Goal: Task Accomplishment & Management: Manage account settings

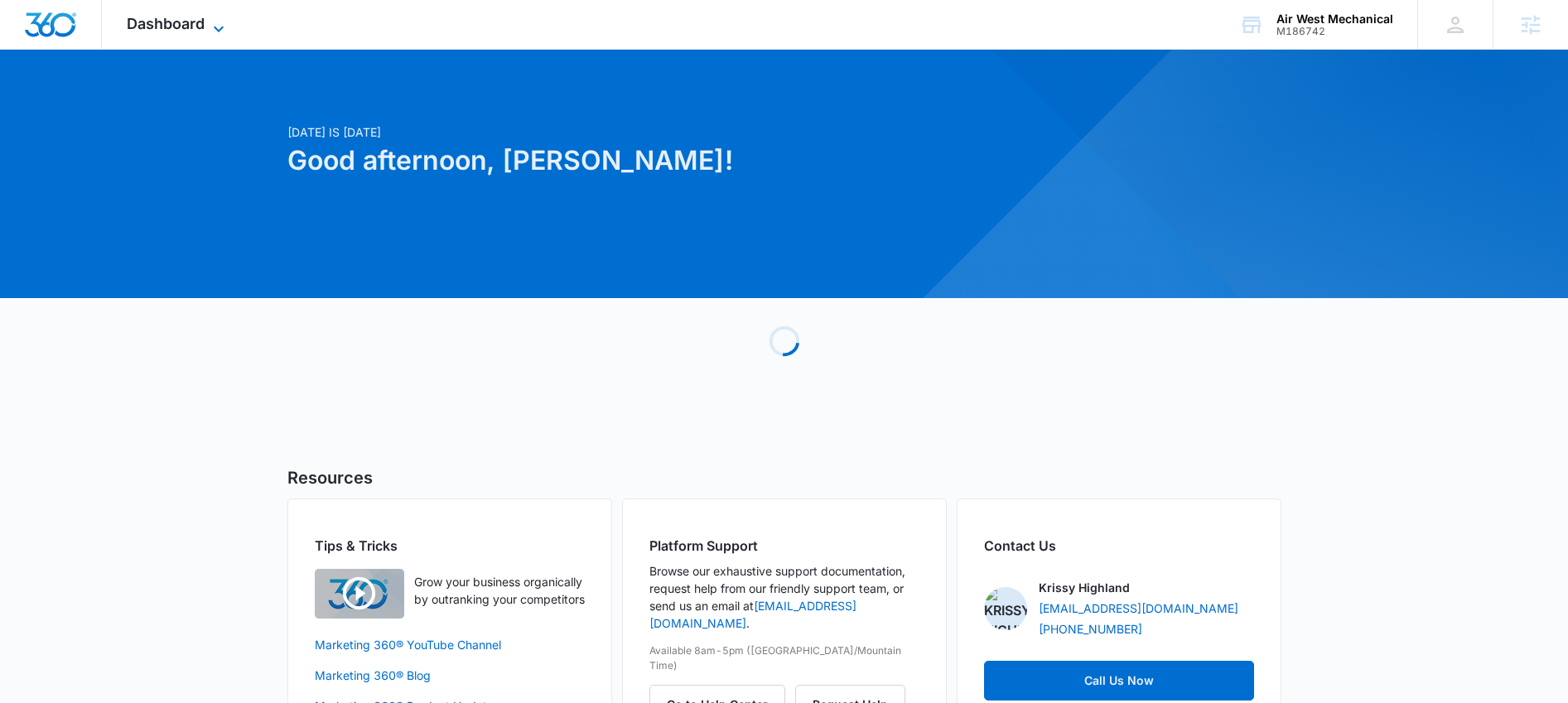
click at [164, 19] on span "Dashboard" at bounding box center [166, 24] width 78 height 18
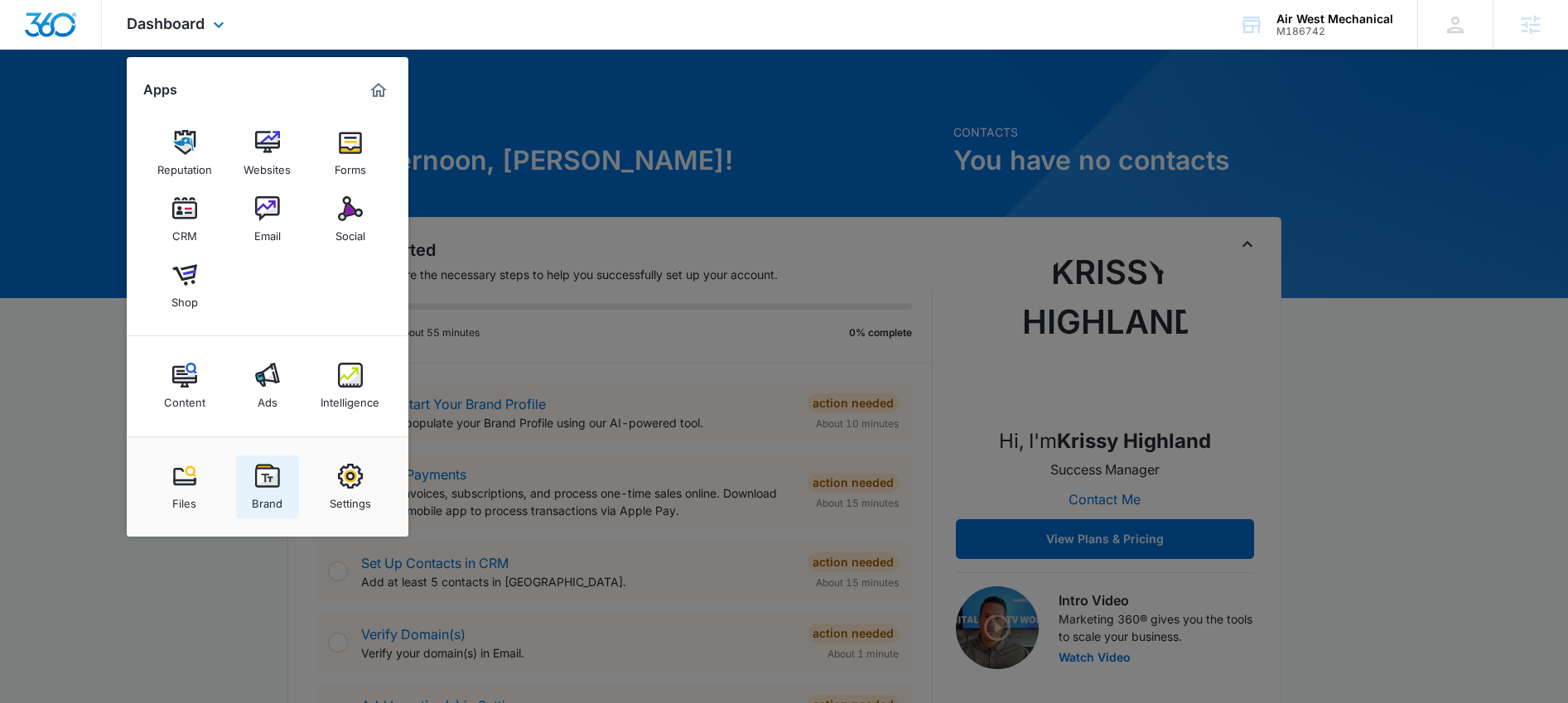
click at [264, 492] on div "Brand" at bounding box center [267, 499] width 30 height 21
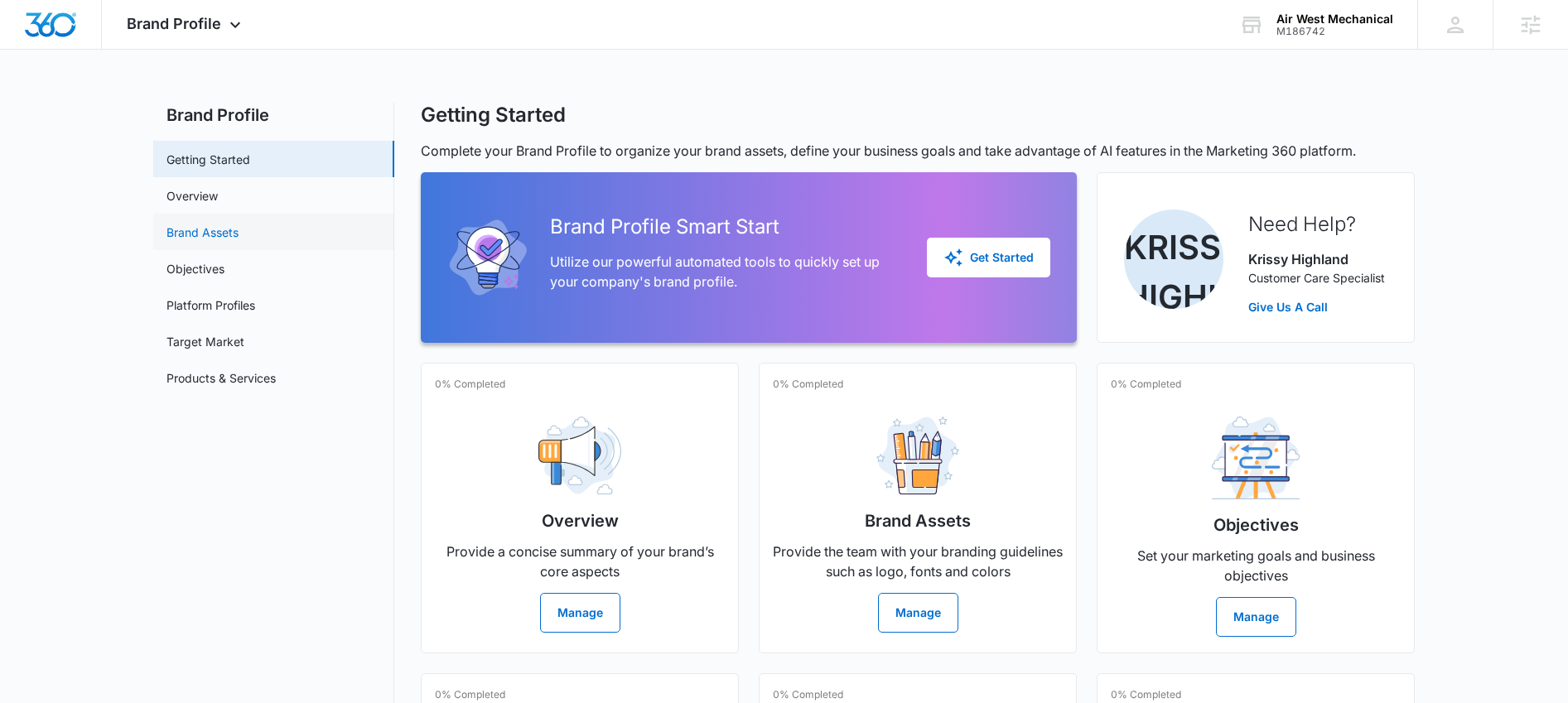
click at [185, 240] on link "Brand Assets" at bounding box center [202, 232] width 72 height 18
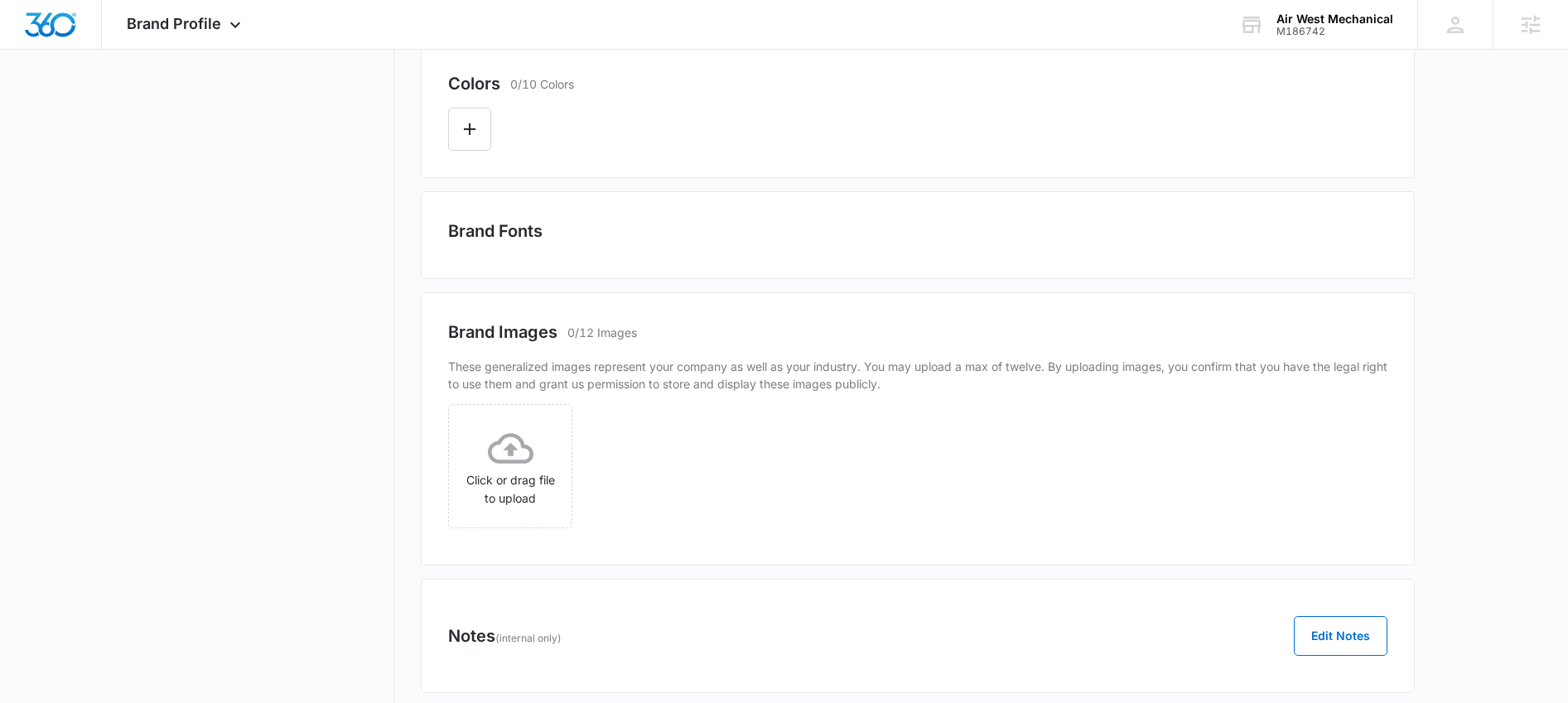
scroll to position [476, 0]
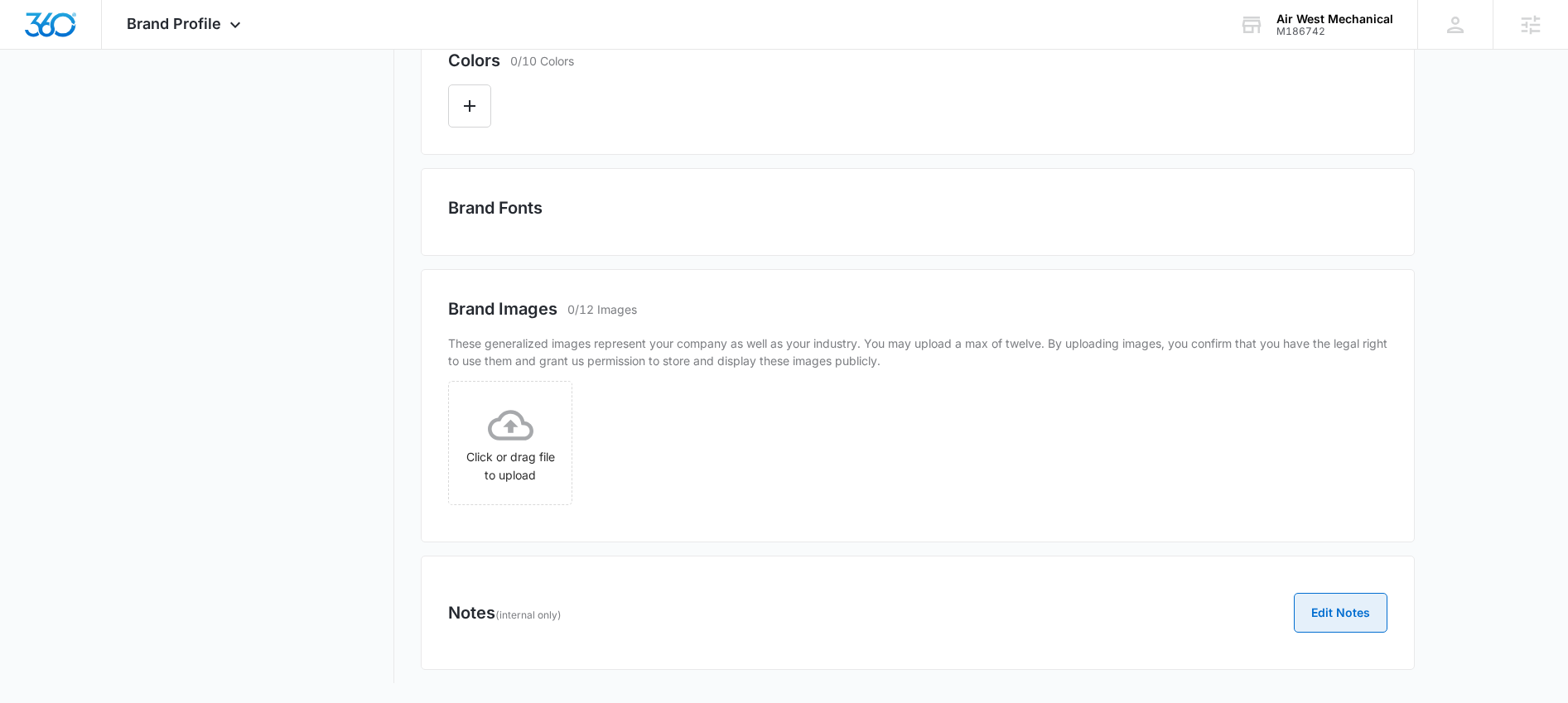
click at [1353, 613] on button "Edit Notes" at bounding box center [1340, 612] width 94 height 40
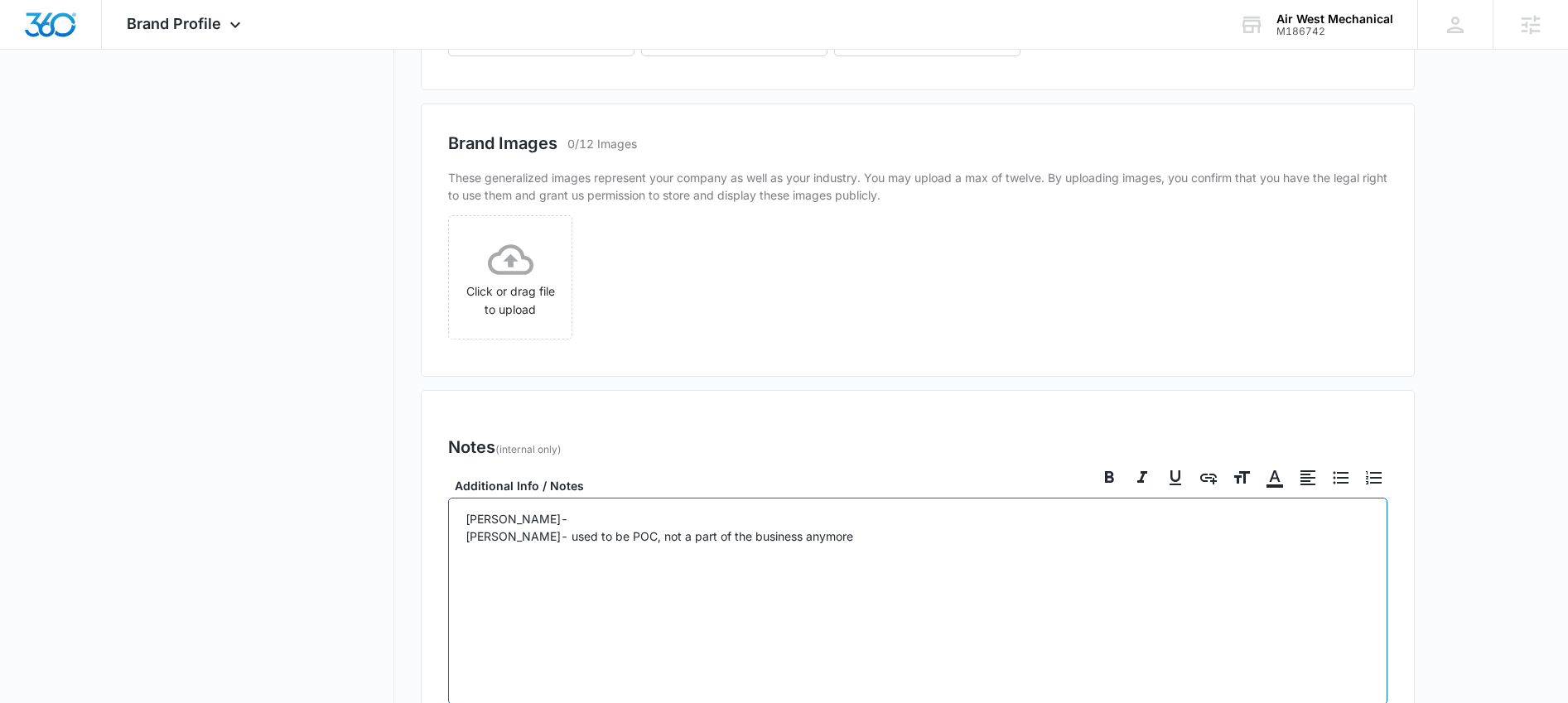
scroll to position [849, 0]
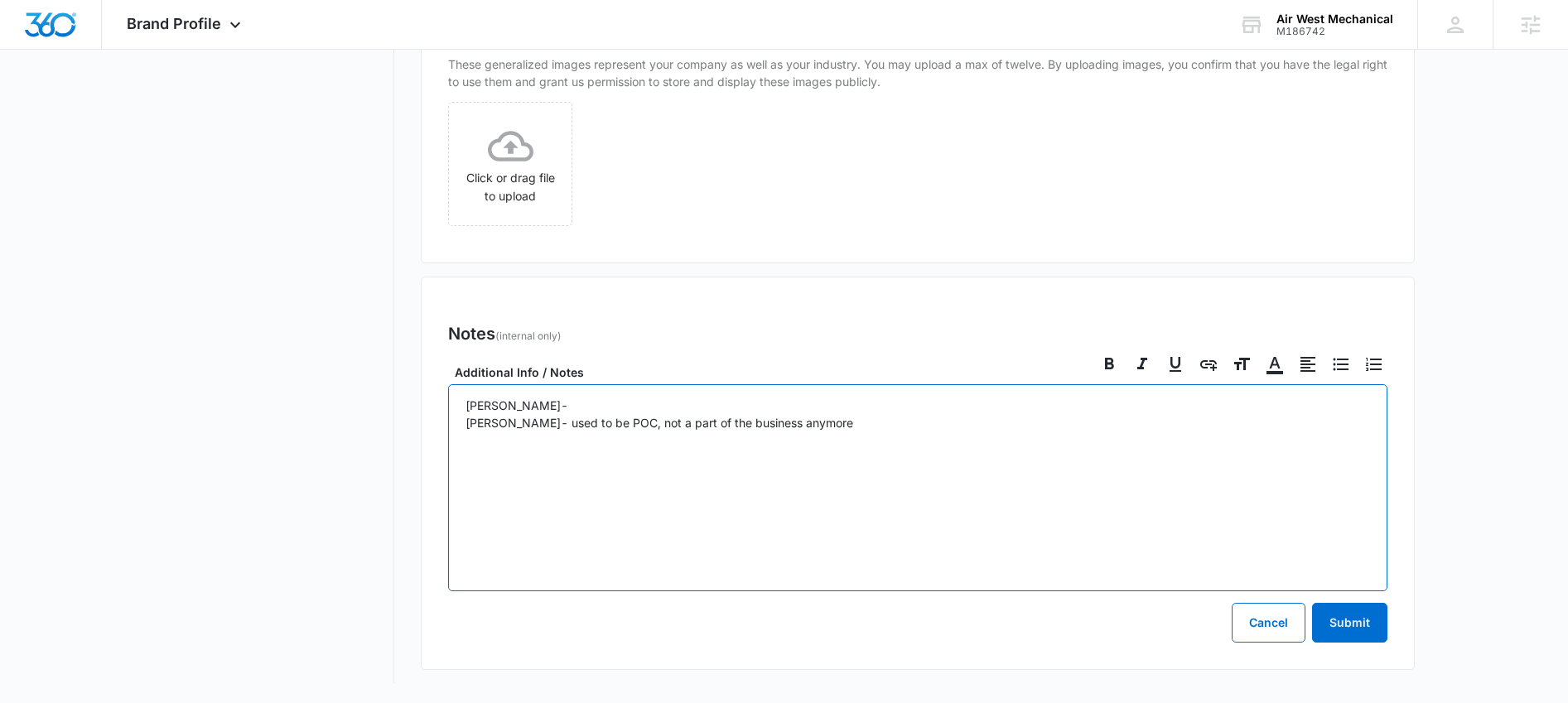
click at [514, 401] on p "[PERSON_NAME]- used to be POC, not a part of the business anymore" at bounding box center [918, 414] width 904 height 35
click at [684, 402] on p "[PERSON_NAME]- Main POC- Canadian Tyler- used to be POC, not a part of the busi…" at bounding box center [918, 414] width 904 height 35
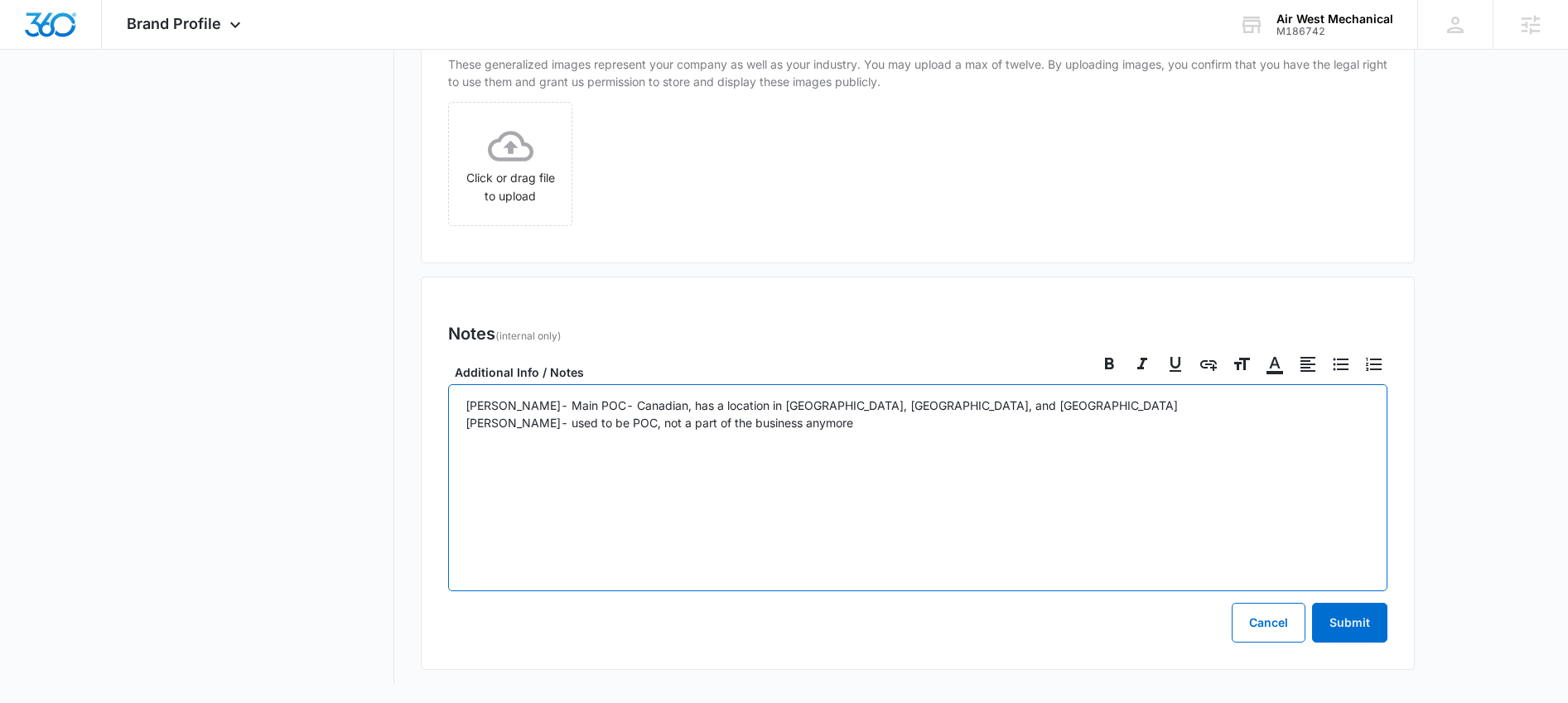
click at [957, 445] on div "[PERSON_NAME]- Main POC- Canadian, has a location in [GEOGRAPHIC_DATA], [GEOGRA…" at bounding box center [917, 488] width 939 height 208
click at [922, 406] on p "[PERSON_NAME]- Main POC- Canadian, has a location in [GEOGRAPHIC_DATA], [GEOGRA…" at bounding box center [918, 449] width 904 height 104
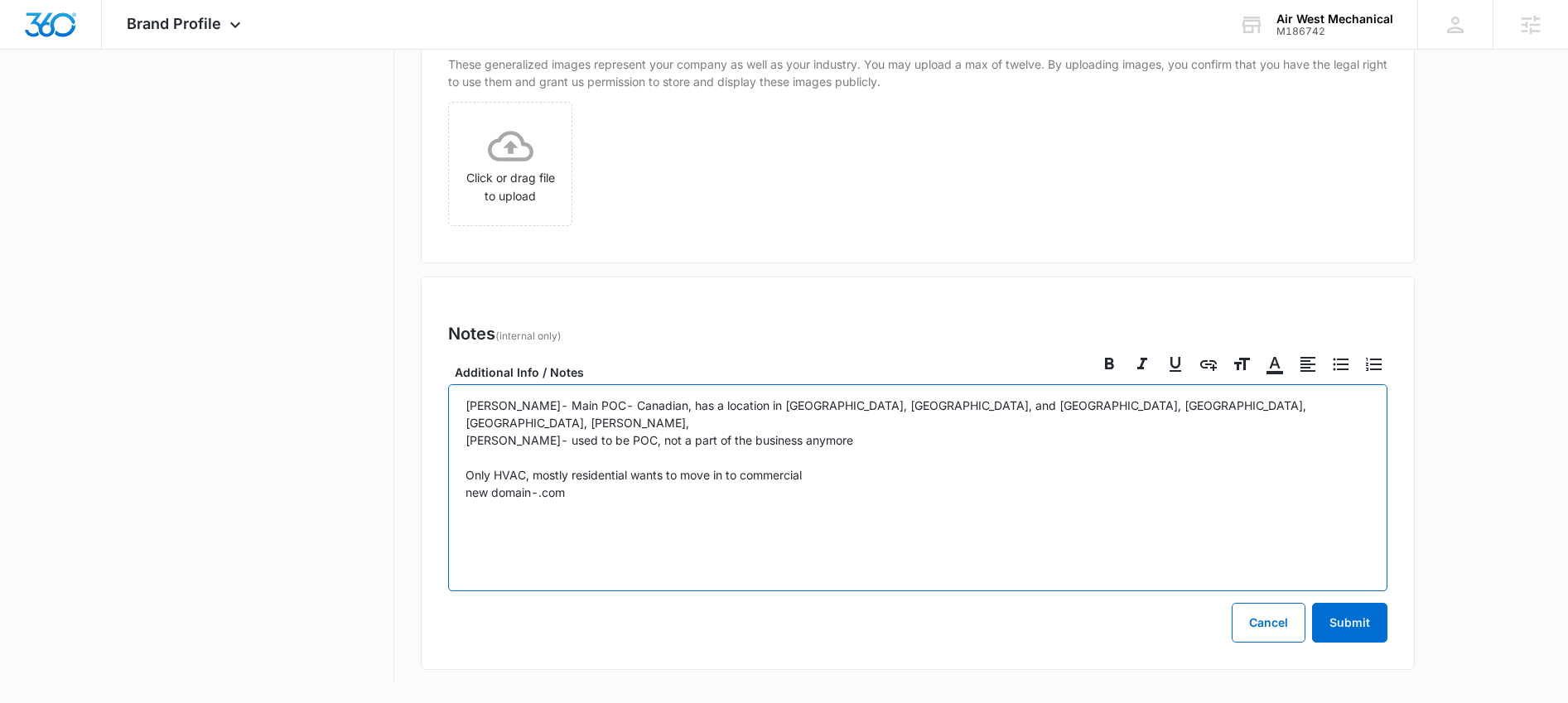
click at [947, 406] on p "[PERSON_NAME]- Main POC- Canadian, has a location in [GEOGRAPHIC_DATA], [GEOGRA…" at bounding box center [918, 458] width 904 height 122
click at [1087, 409] on p "[PERSON_NAME]- Main POC- Canadian, has a location in [GEOGRAPHIC_DATA], [GEOGRA…" at bounding box center [918, 458] width 904 height 122
click at [815, 430] on p "[PERSON_NAME]- Main POC- Canadian, has a location in [GEOGRAPHIC_DATA], [GEOGRA…" at bounding box center [918, 458] width 904 height 122
click at [617, 478] on p "[PERSON_NAME]- Main POC- Canadian, has a location in [GEOGRAPHIC_DATA], [GEOGRA…" at bounding box center [918, 458] width 904 height 122
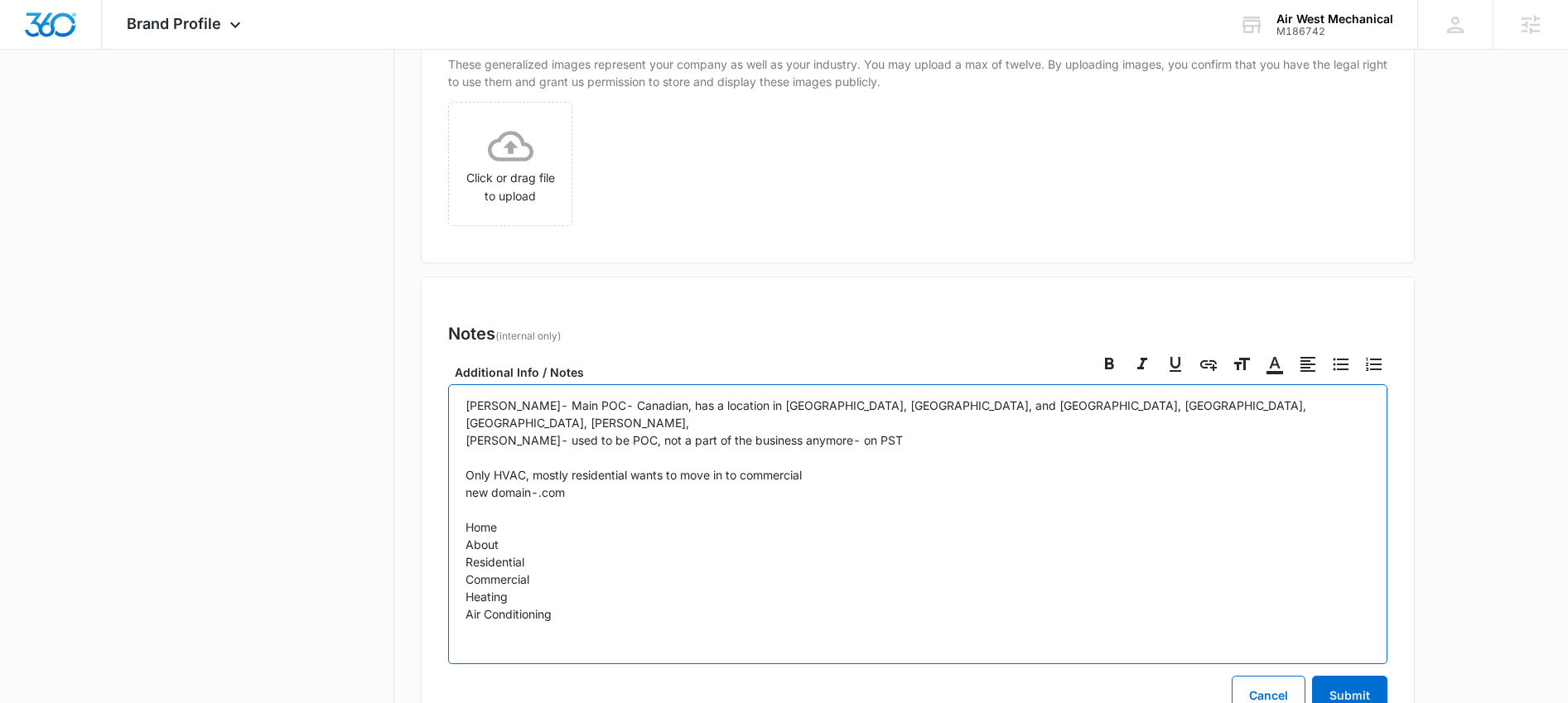
click at [595, 601] on p "[PERSON_NAME]- Main POC- Canadian, has a location in [GEOGRAPHIC_DATA], [GEOGRA…" at bounding box center [918, 519] width 904 height 244
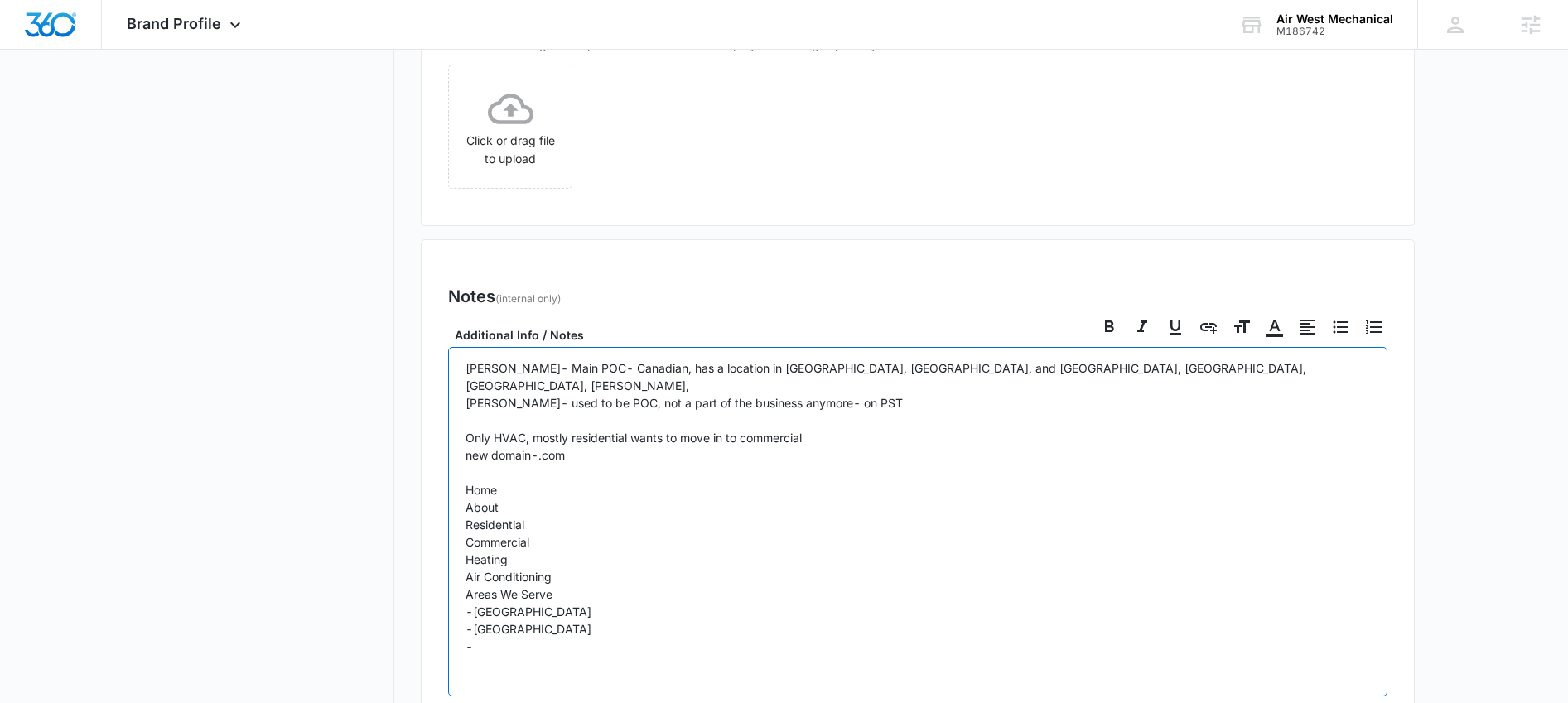
scroll to position [907, 0]
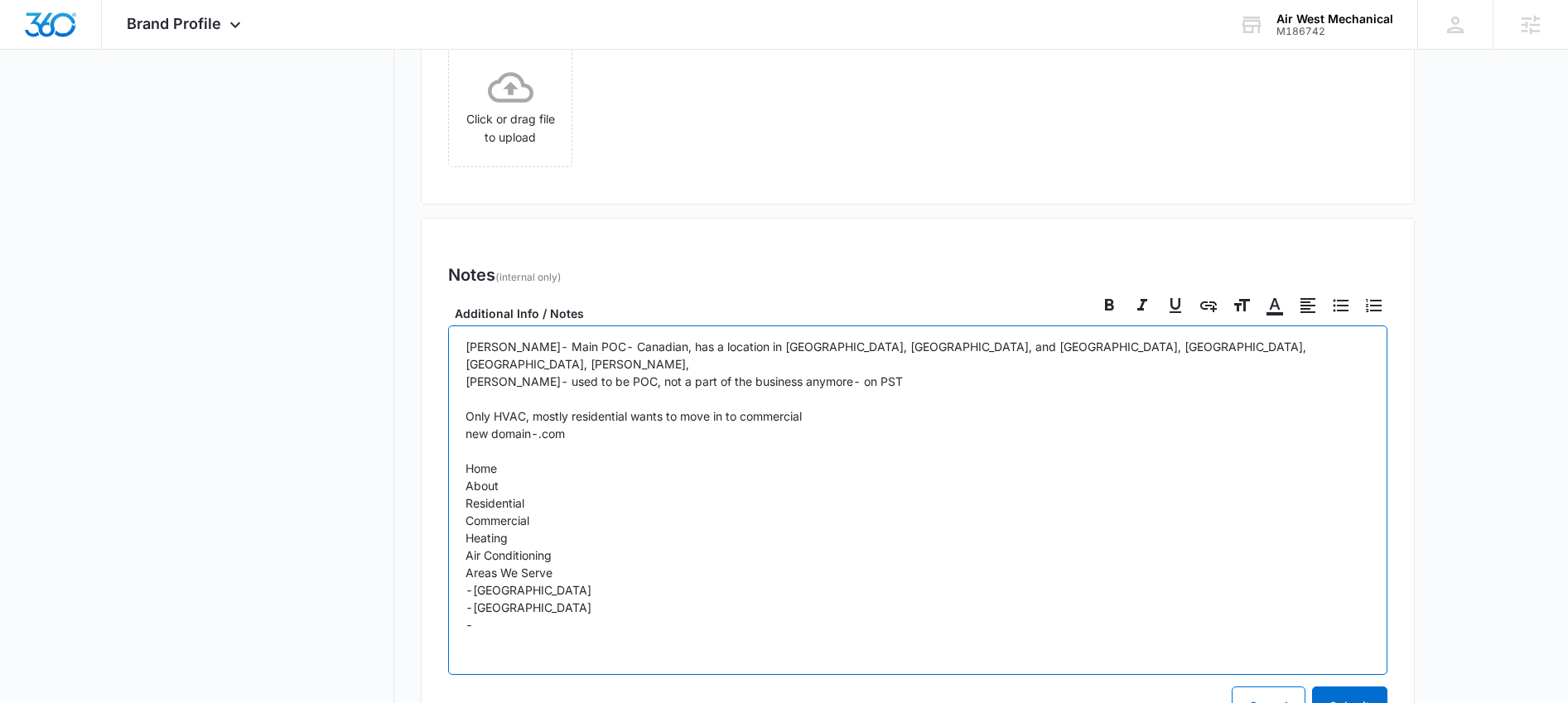
click at [511, 610] on p "[PERSON_NAME]- Main POC- Canadian, has a location in [GEOGRAPHIC_DATA], [GEOGRA…" at bounding box center [918, 495] width 904 height 313
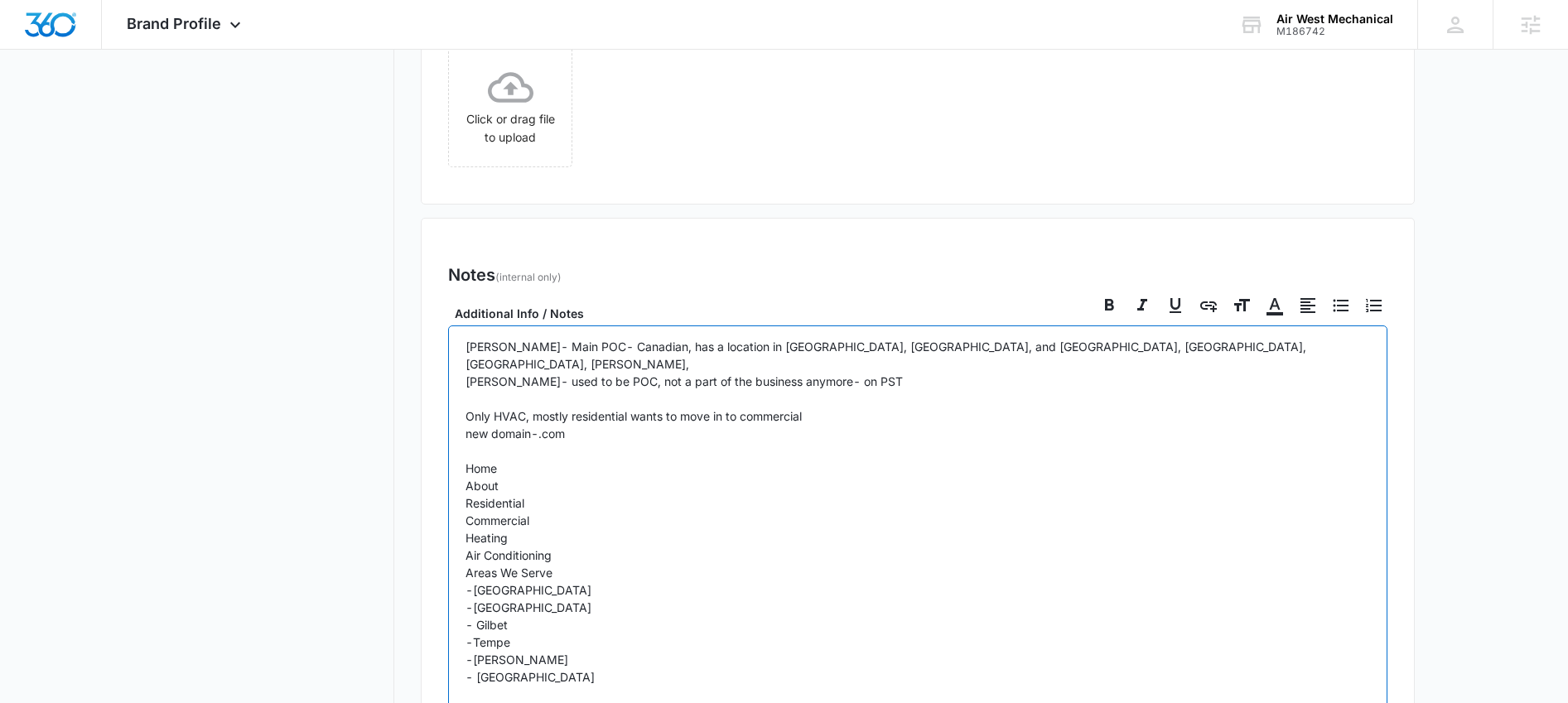
drag, startPoint x: 569, startPoint y: 425, endPoint x: 588, endPoint y: 423, distance: 19.1
click at [571, 425] on p "[PERSON_NAME]- Main POC- Canadian, has a location in [GEOGRAPHIC_DATA], [GEOGRA…" at bounding box center [918, 520] width 904 height 365
click at [551, 663] on p "[PERSON_NAME]- Main POC- Canadian, has a location in [GEOGRAPHIC_DATA], [GEOGRA…" at bounding box center [918, 520] width 904 height 365
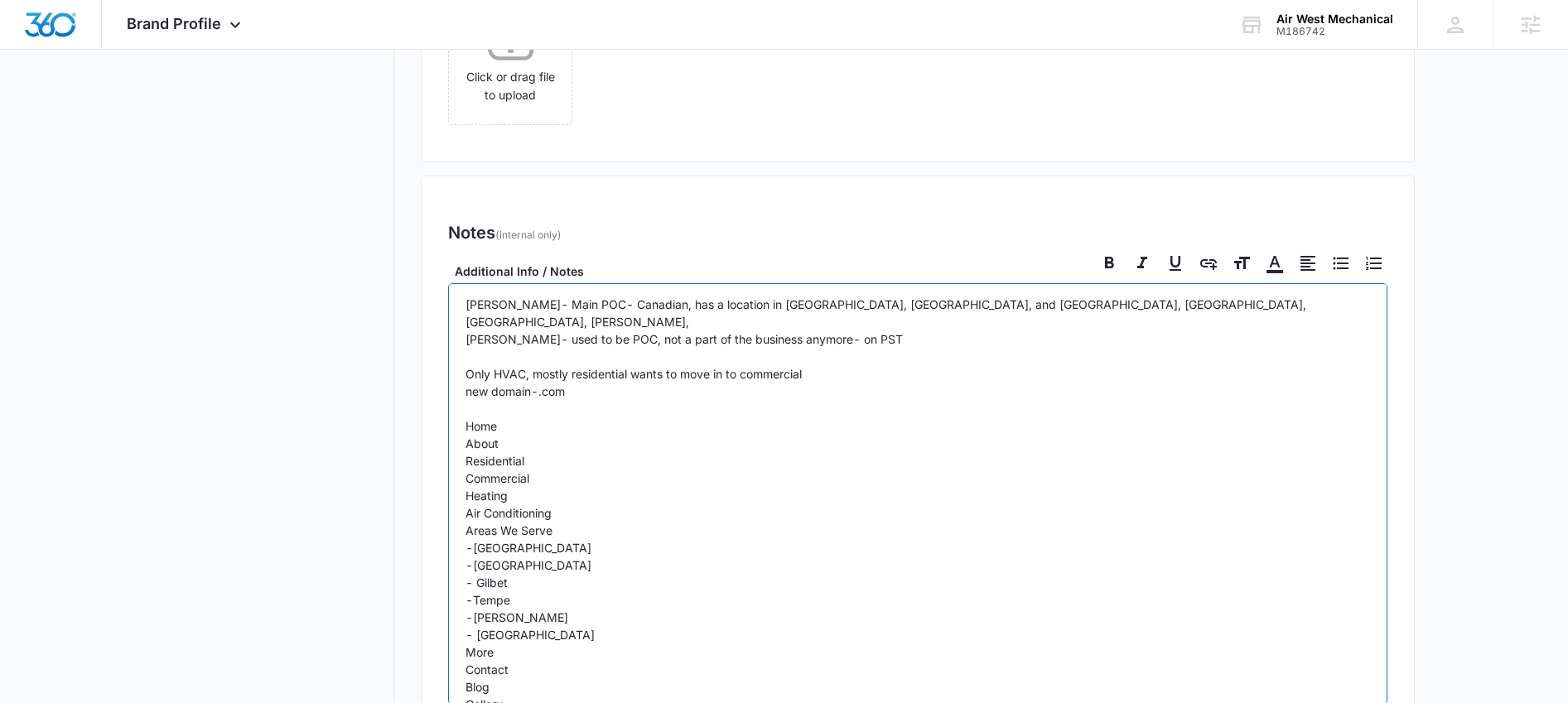
scroll to position [13, 0]
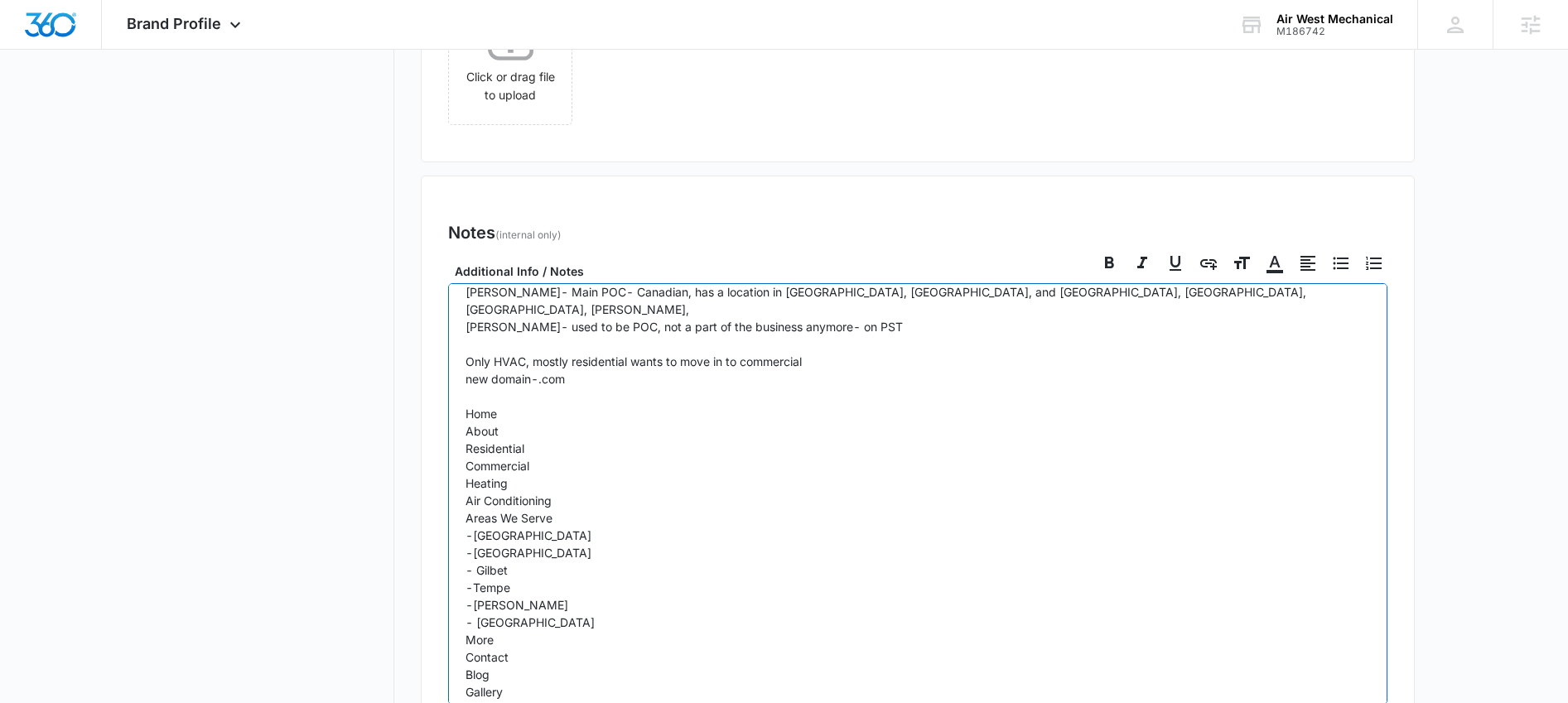
click at [577, 651] on p "[PERSON_NAME]- Main POC- Canadian, has a location in [GEOGRAPHIC_DATA], [GEOGRA…" at bounding box center [918, 510] width 904 height 452
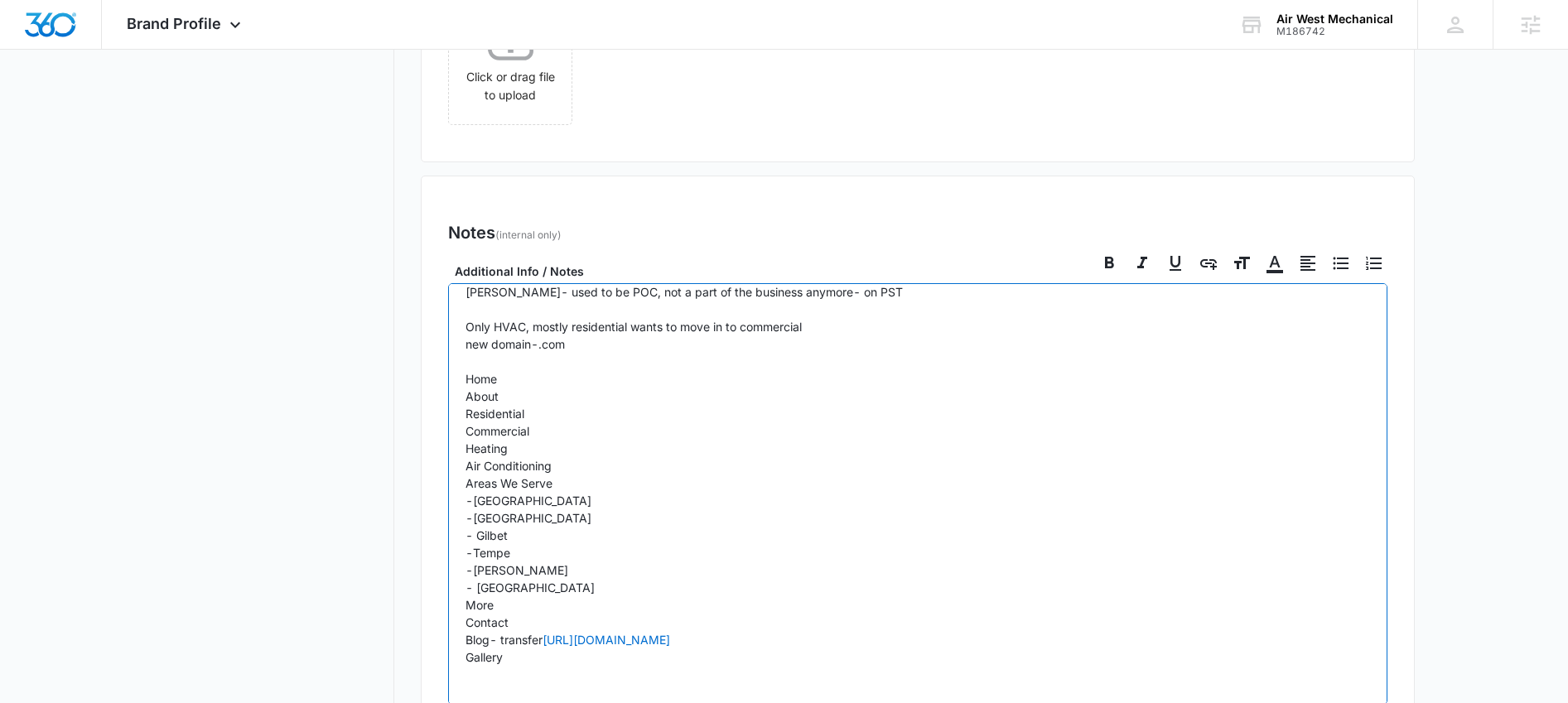
scroll to position [50, 0]
click at [648, 630] on link "[URL][DOMAIN_NAME]" at bounding box center [606, 637] width 128 height 14
checkbox input "false"
click at [783, 632] on p "[PERSON_NAME]- Main POC- Canadian, has a location in [GEOGRAPHIC_DATA], [GEOGRA…" at bounding box center [918, 473] width 904 height 452
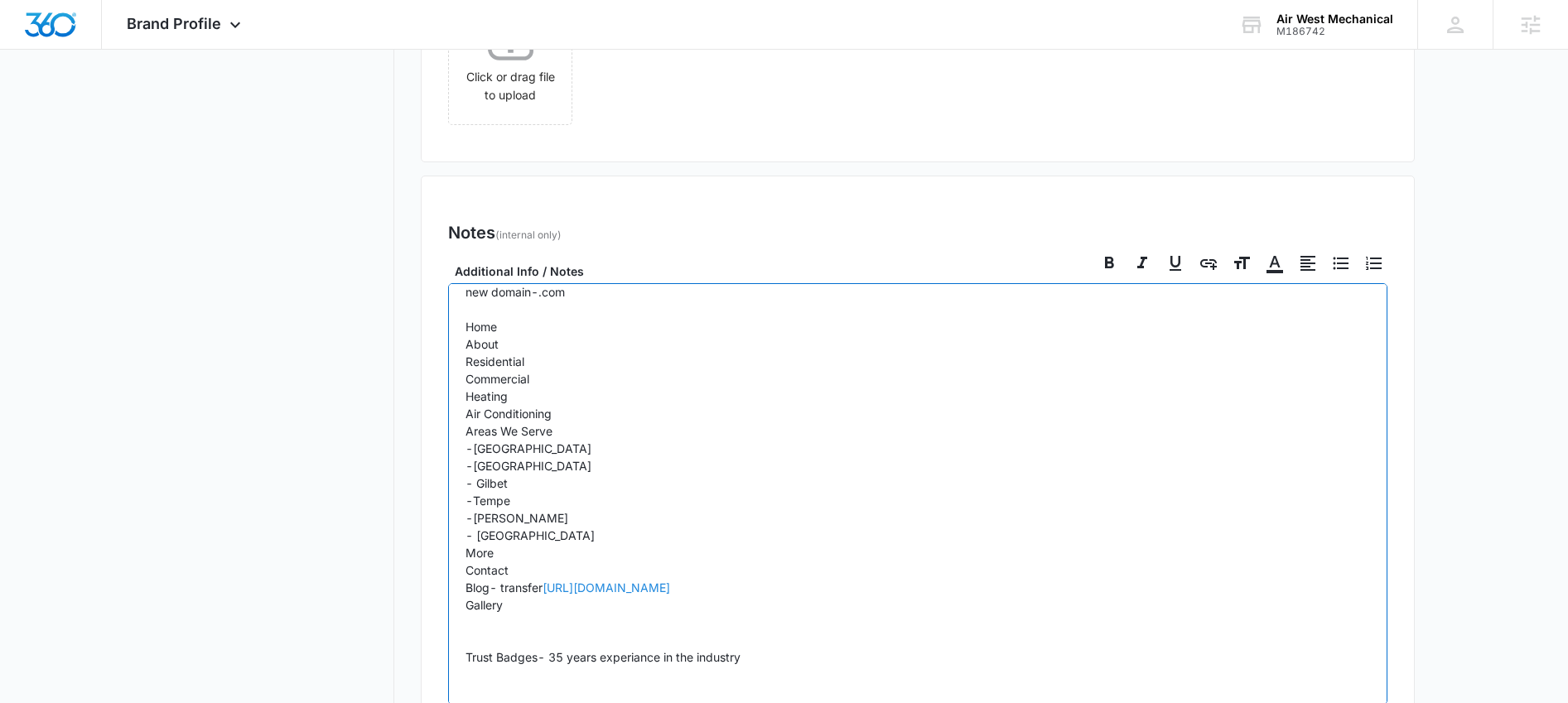
scroll to position [102, 0]
click at [767, 639] on p "[PERSON_NAME]- Main POC- Canadian, has a location in [GEOGRAPHIC_DATA], [GEOGRA…" at bounding box center [918, 446] width 904 height 505
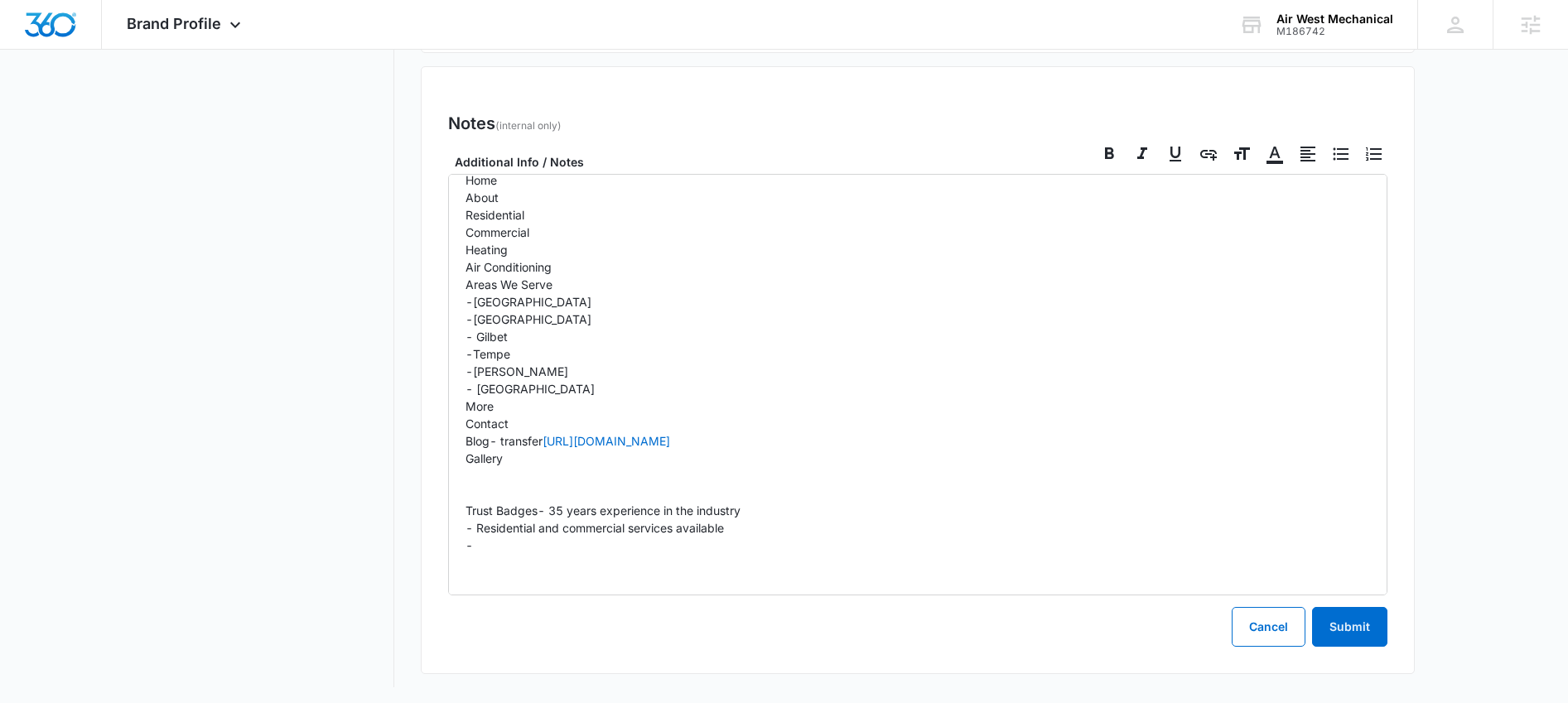
scroll to position [1063, 0]
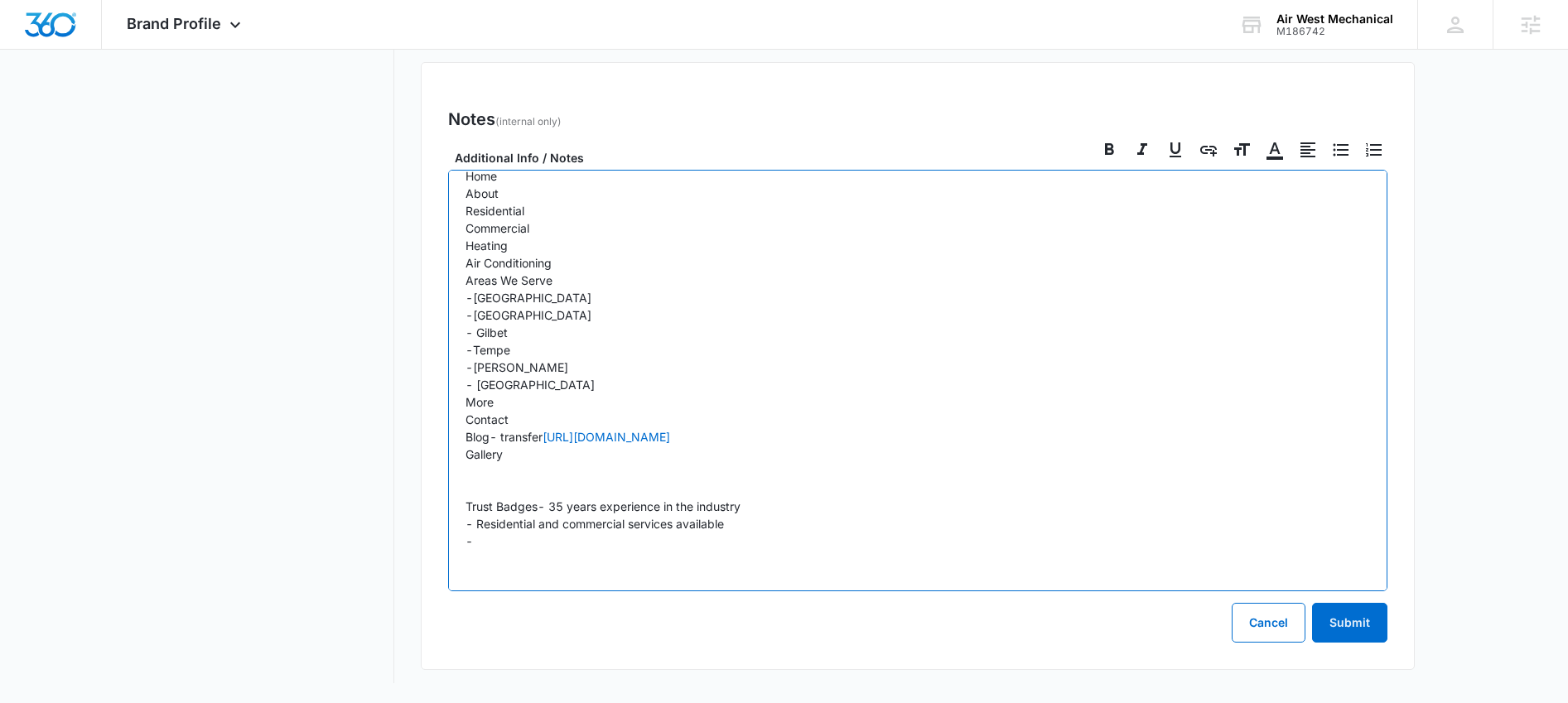
click at [581, 536] on p "[PERSON_NAME]- Main POC- Canadian, has a location in [GEOGRAPHIC_DATA], [GEOGRA…" at bounding box center [918, 315] width 904 height 540
click at [580, 522] on p "[PERSON_NAME]- Main POC- Canadian, has a location in [GEOGRAPHIC_DATA], [GEOGRA…" at bounding box center [918, 315] width 904 height 540
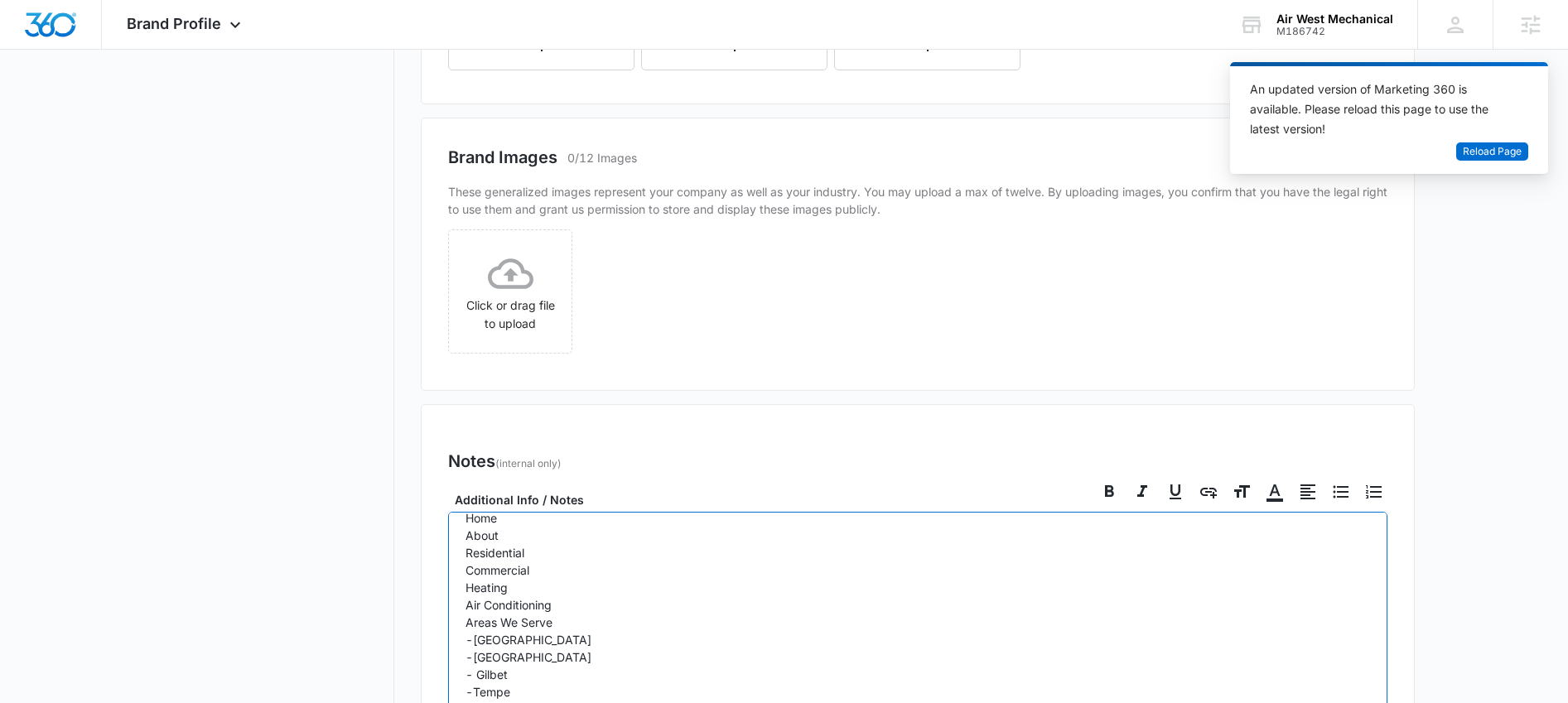
scroll to position [733, 0]
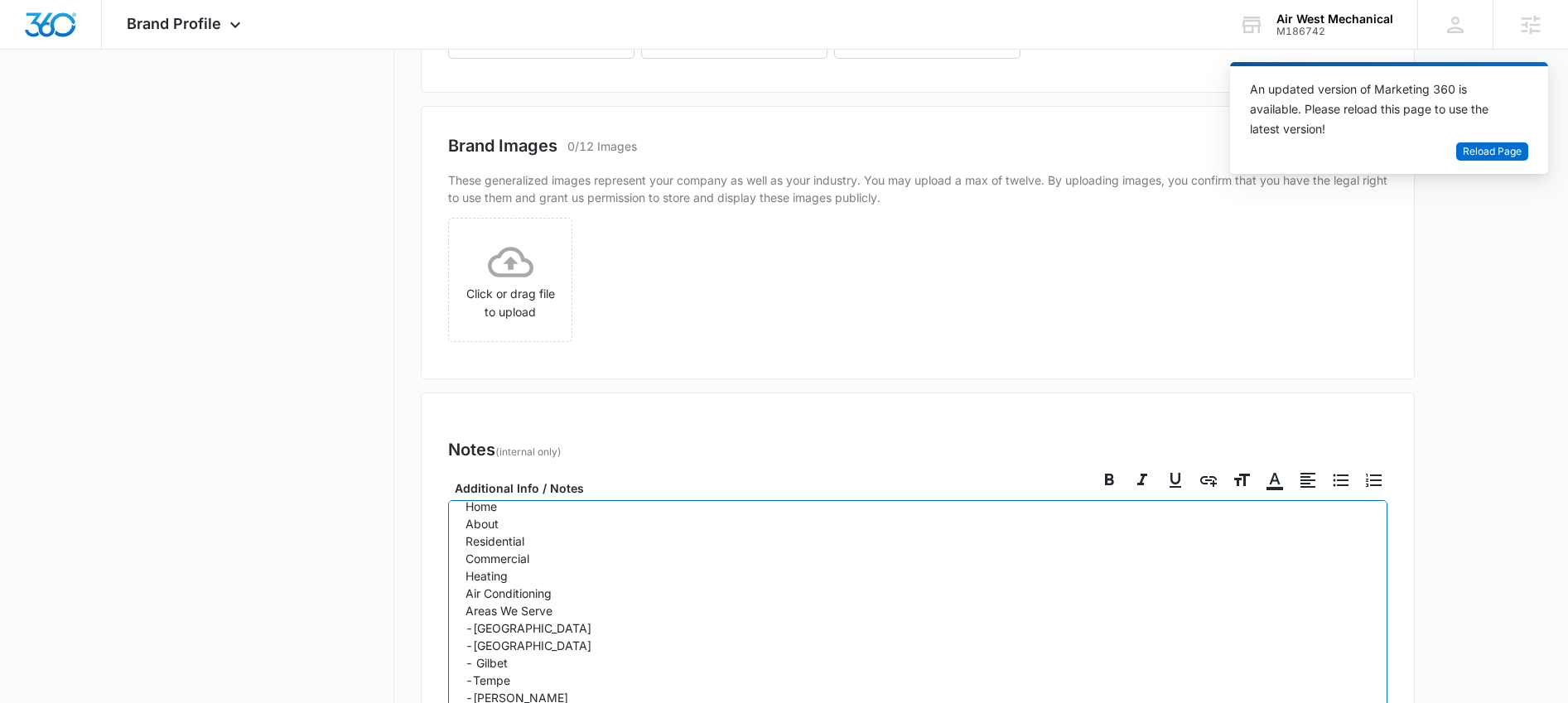
click at [527, 645] on p "[PERSON_NAME]- Main POC- Canadian, has a location in [GEOGRAPHIC_DATA], [GEOGRA…" at bounding box center [918, 645] width 904 height 540
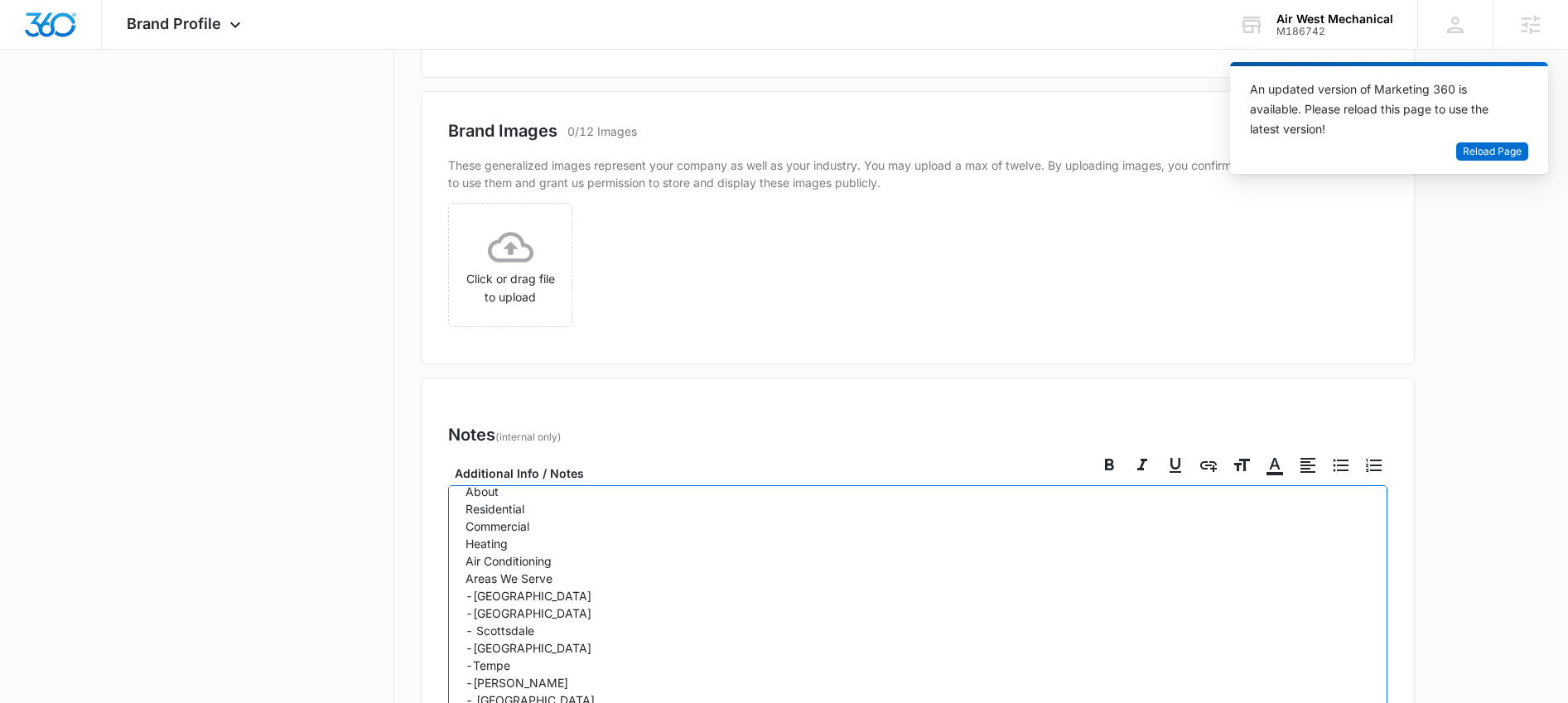
scroll to position [781, 0]
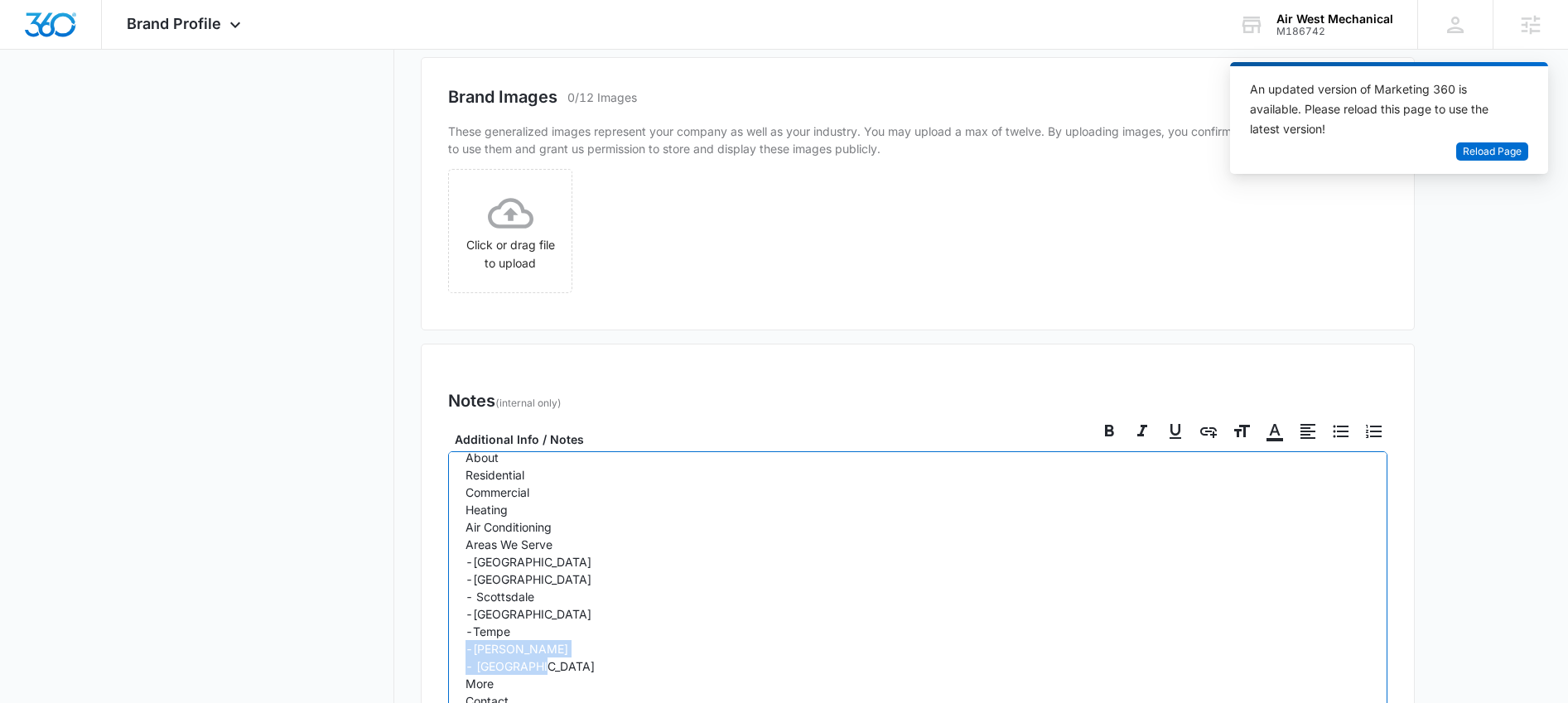
drag, startPoint x: 539, startPoint y: 643, endPoint x: 451, endPoint y: 626, distance: 89.6
click at [451, 626] on div "[PERSON_NAME]- Main POC- Canadian, has a location in [GEOGRAPHIC_DATA], [GEOGRA…" at bounding box center [917, 662] width 939 height 422
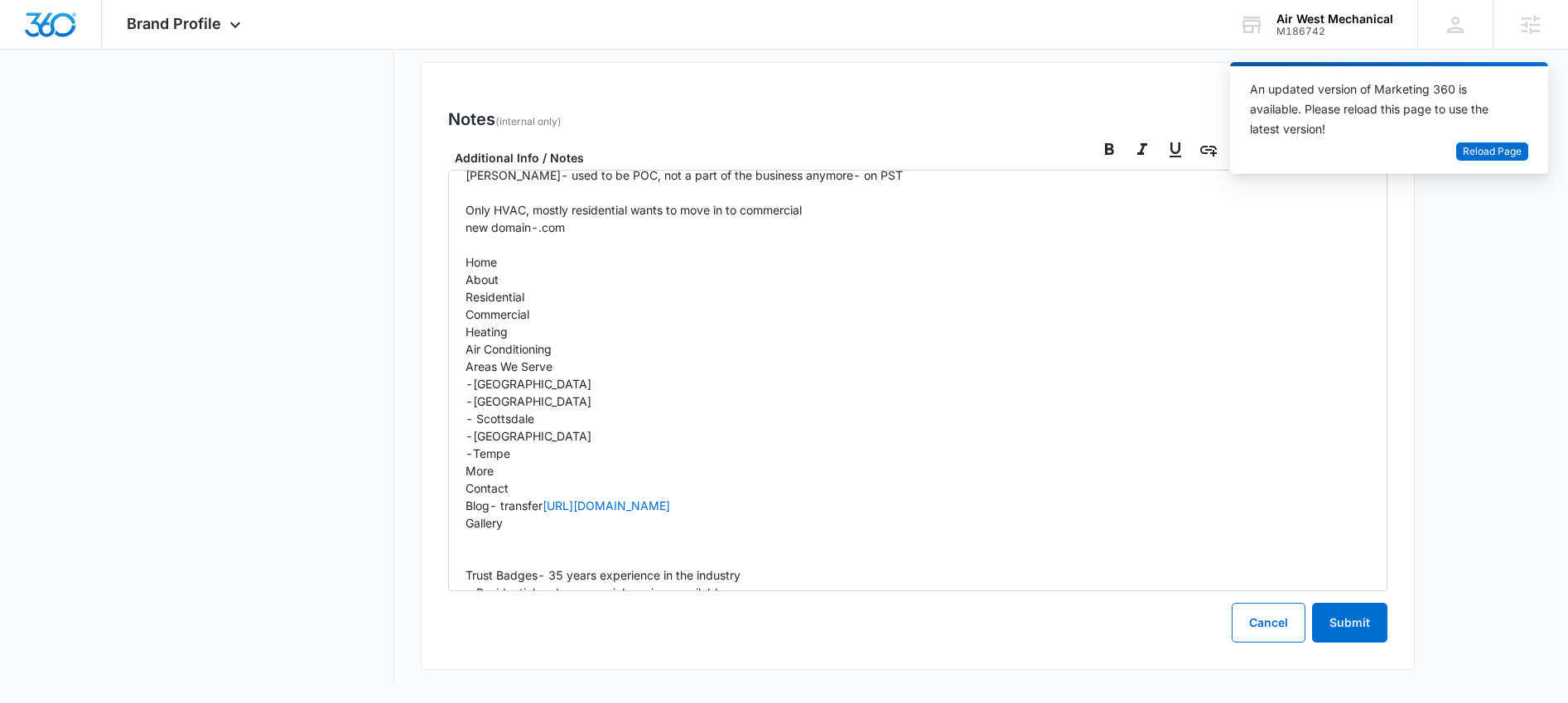
scroll to position [20, 0]
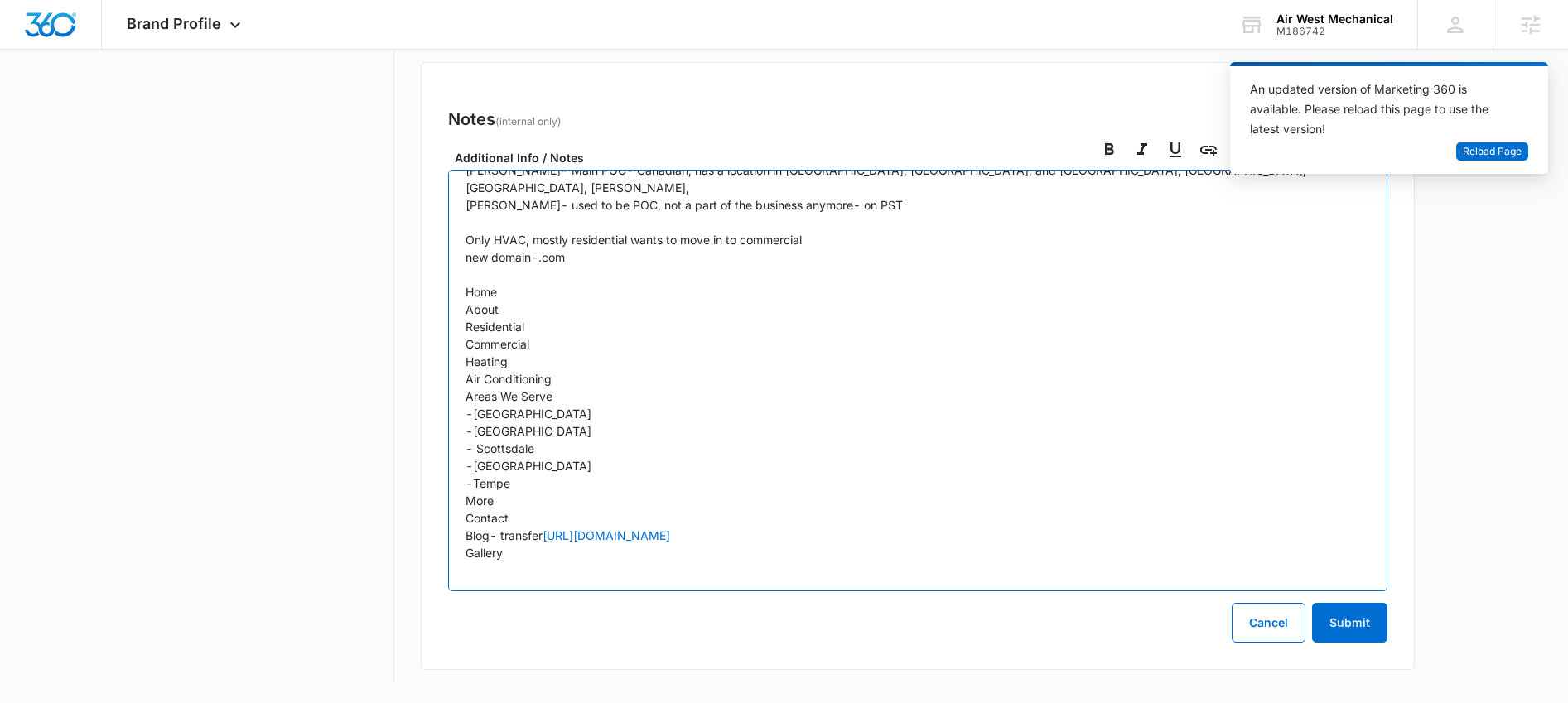
click at [559, 394] on p "[PERSON_NAME]- Main POC- Canadian, has a location in [GEOGRAPHIC_DATA], [GEOGRA…" at bounding box center [918, 423] width 904 height 522
click at [480, 399] on p "[PERSON_NAME]- Main POC- Canadian, has a location in [GEOGRAPHIC_DATA], [GEOGRA…" at bounding box center [918, 423] width 904 height 522
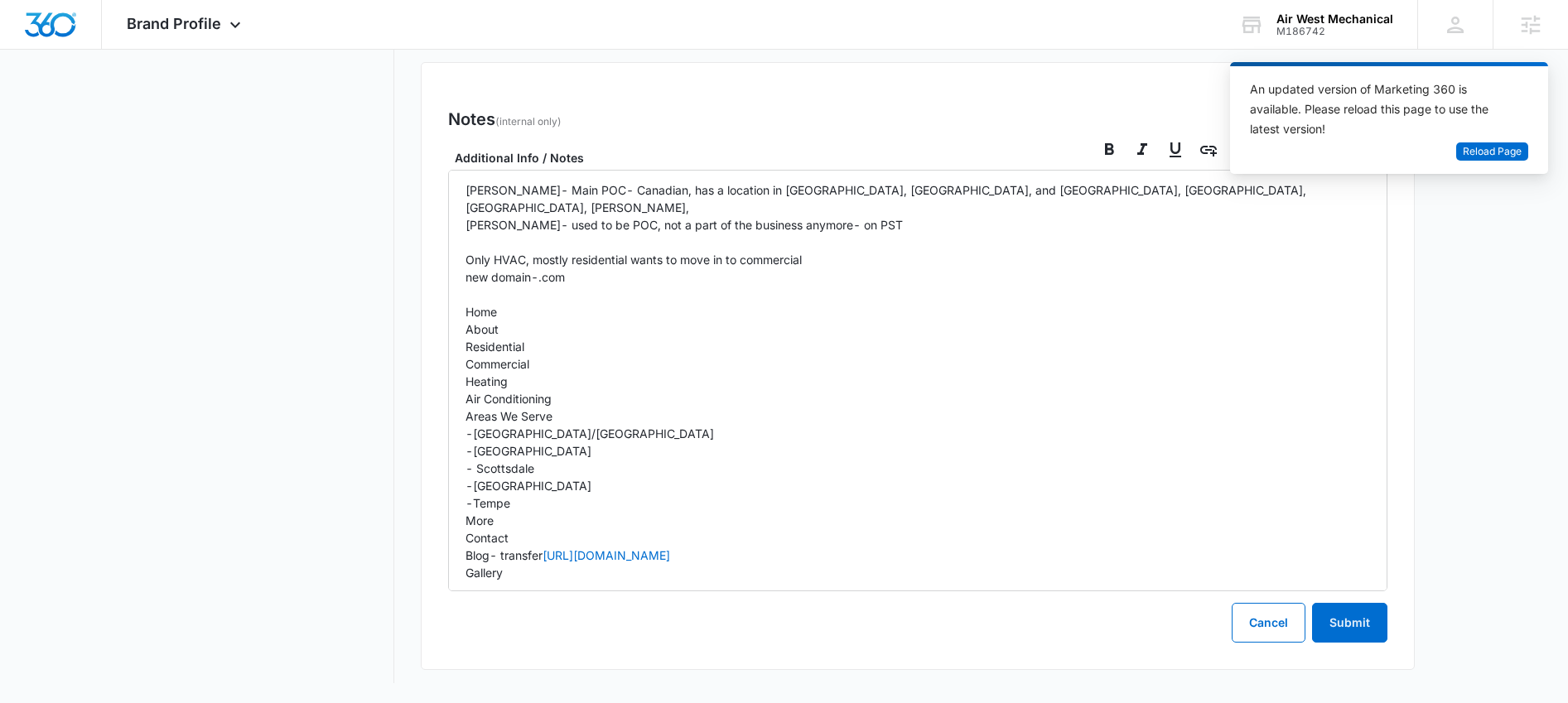
scroll to position [0, 0]
click at [546, 446] on p "[PERSON_NAME]- Main POC- Canadian, has a location in [GEOGRAPHIC_DATA], [GEOGRA…" at bounding box center [918, 443] width 904 height 522
